Goal: Task Accomplishment & Management: Use online tool/utility

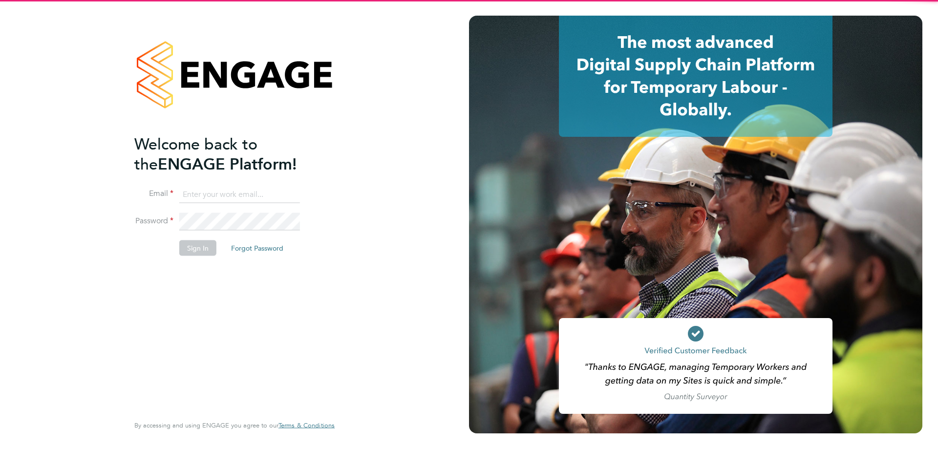
type input "[EMAIL_ADDRESS][DOMAIN_NAME]"
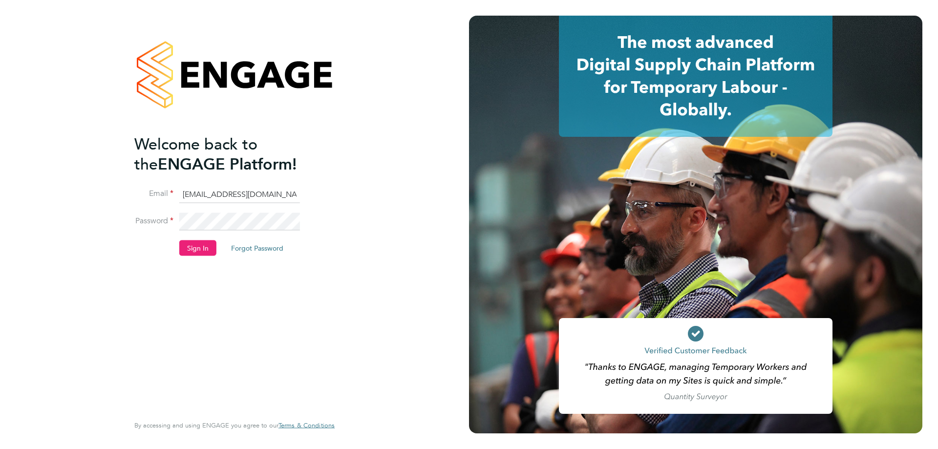
click at [200, 247] on button "Sign In" at bounding box center [197, 248] width 37 height 16
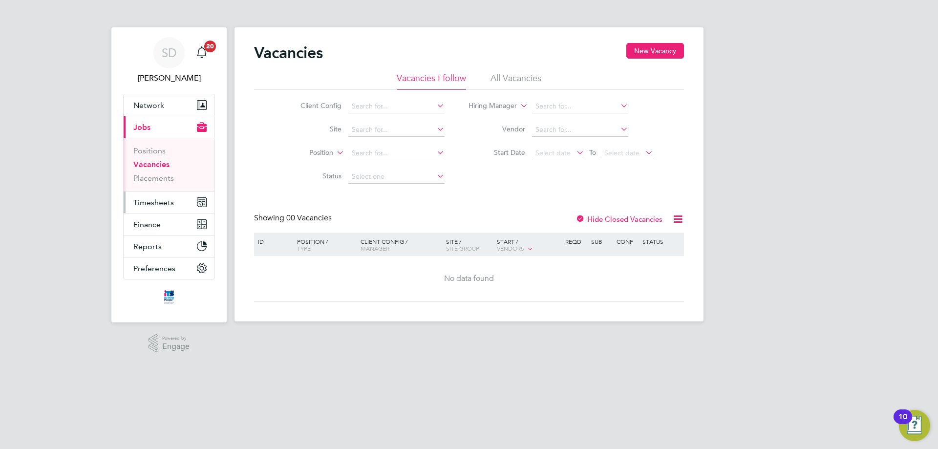
click at [154, 209] on button "Timesheets" at bounding box center [169, 202] width 91 height 21
click at [150, 202] on span "Timesheets" at bounding box center [153, 202] width 41 height 9
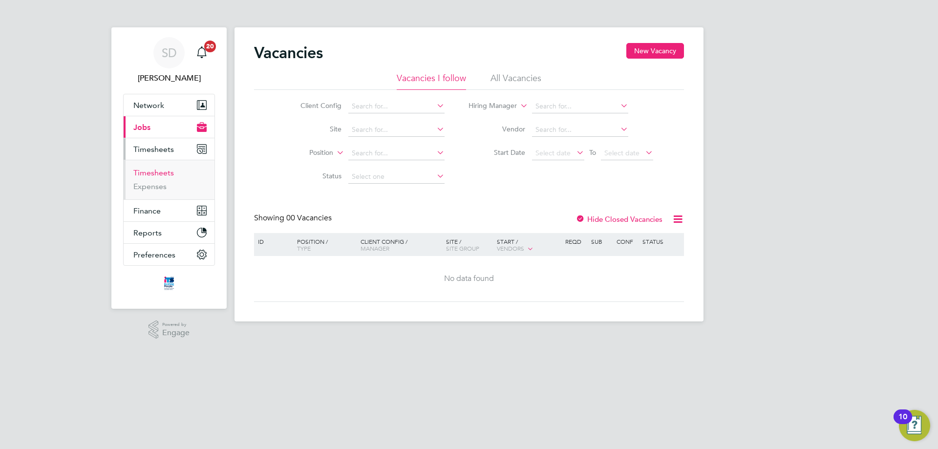
click at [163, 175] on link "Timesheets" at bounding box center [153, 172] width 41 height 9
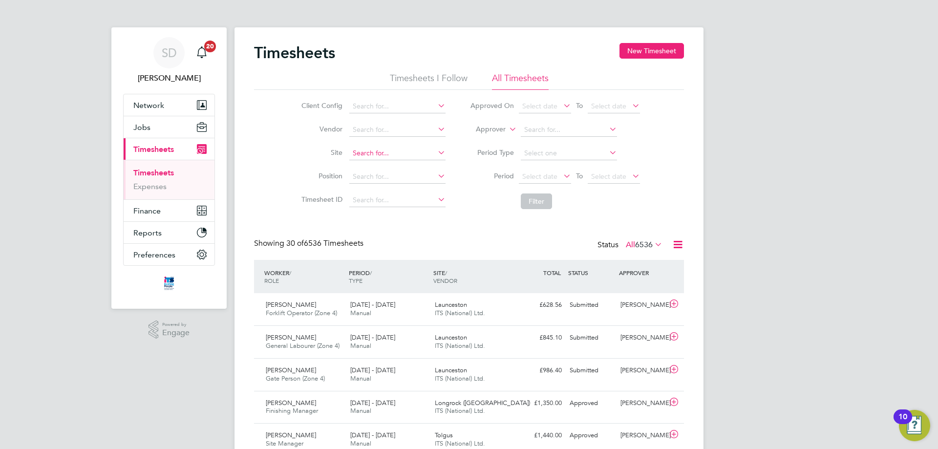
click at [381, 154] on input at bounding box center [397, 154] width 96 height 14
click at [378, 164] on b "Hexham" at bounding box center [365, 167] width 26 height 8
type input "[GEOGRAPHIC_DATA] (22CB02)"
click at [536, 200] on button "Filter" at bounding box center [536, 201] width 31 height 16
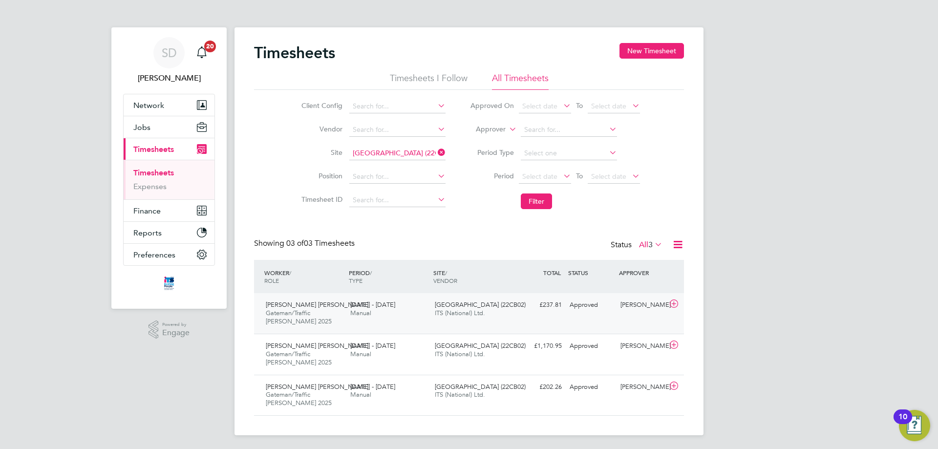
click at [438, 311] on span "ITS (National) Ltd." at bounding box center [460, 313] width 50 height 8
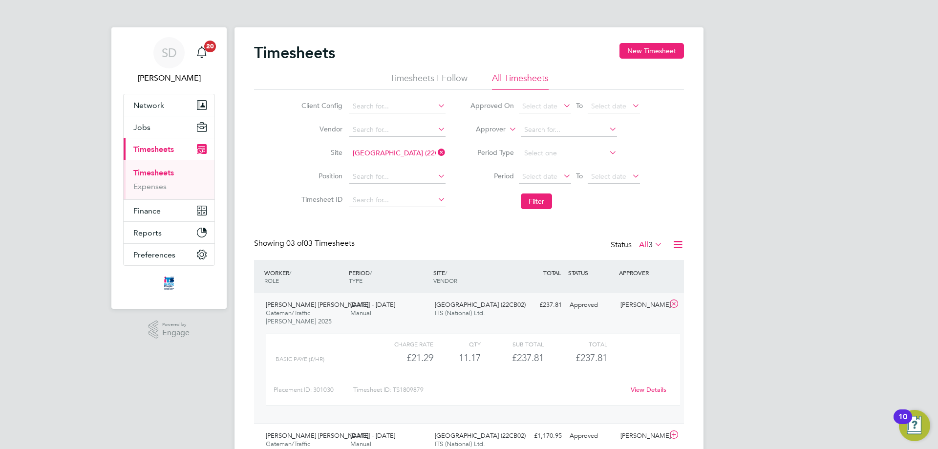
click at [553, 357] on div "£237.81" at bounding box center [575, 358] width 63 height 16
click at [647, 390] on link "View Details" at bounding box center [649, 389] width 36 height 8
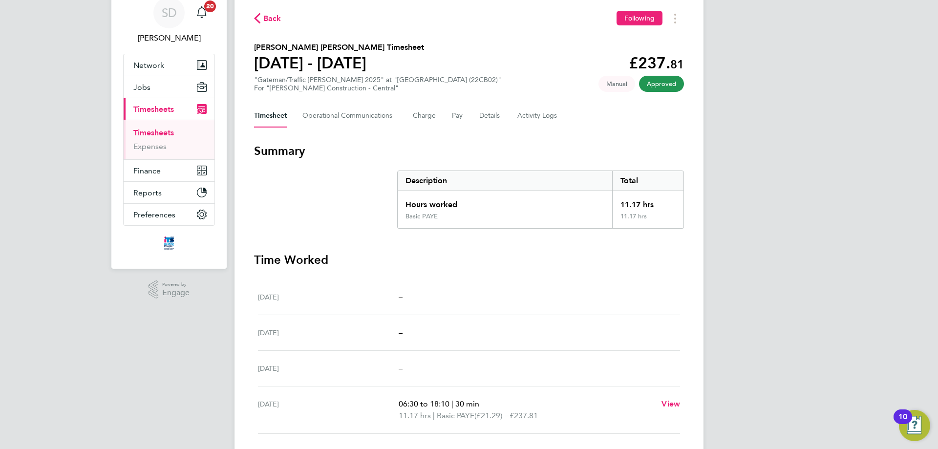
scroll to position [111, 0]
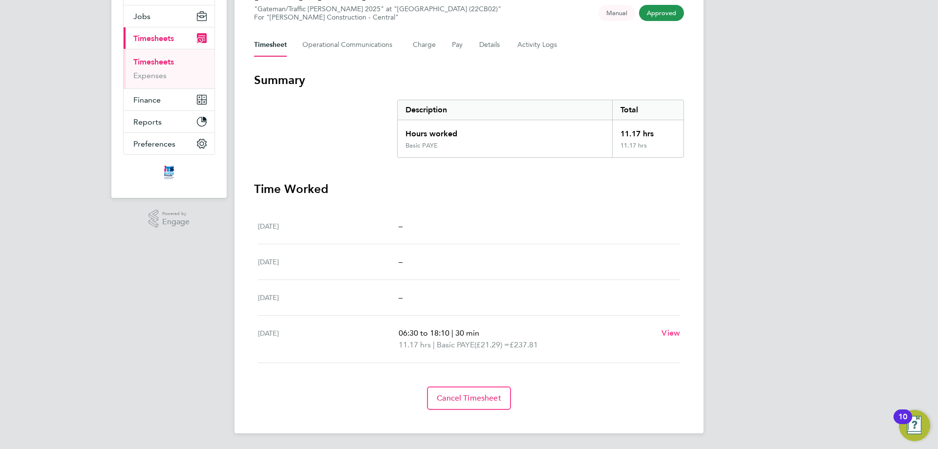
click at [671, 333] on span "View" at bounding box center [671, 332] width 19 height 9
select select "30"
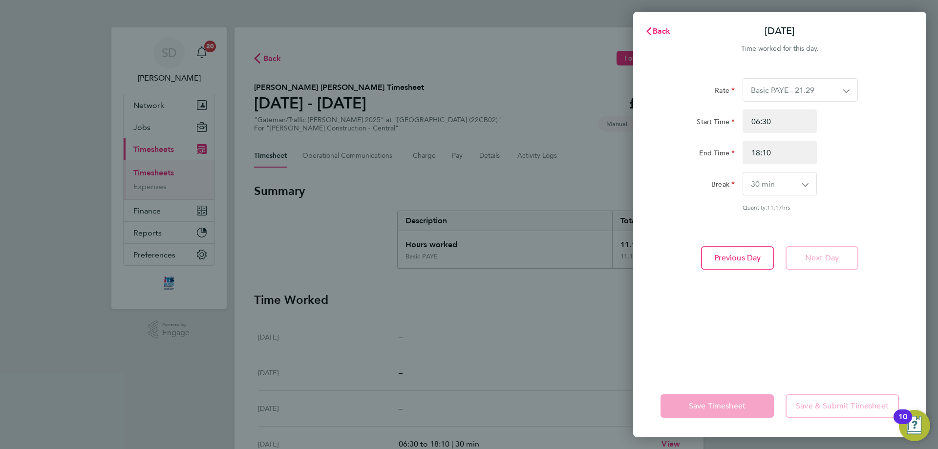
click at [477, 333] on div "Back Tue 26 Aug Time worked for this day. Rate Basic PAYE - 21.29 Overtime - 30…" at bounding box center [469, 224] width 938 height 449
drag, startPoint x: 669, startPoint y: 32, endPoint x: 654, endPoint y: 81, distance: 51.5
click at [669, 32] on span "Back" at bounding box center [662, 30] width 18 height 9
